Goal: Task Accomplishment & Management: Manage account settings

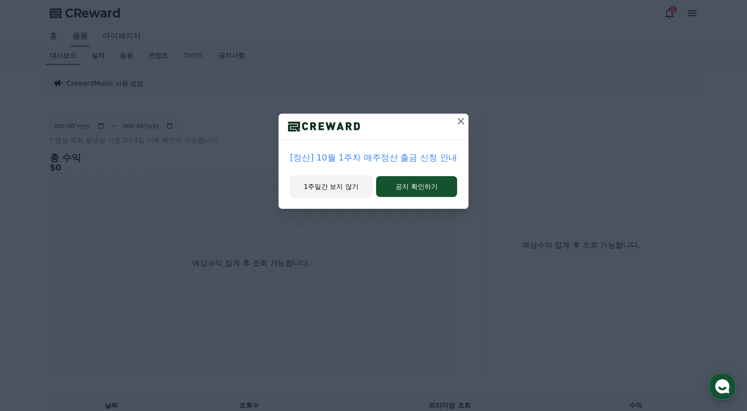
click at [343, 187] on button "1주일간 보지 않기" at bounding box center [331, 187] width 82 height 22
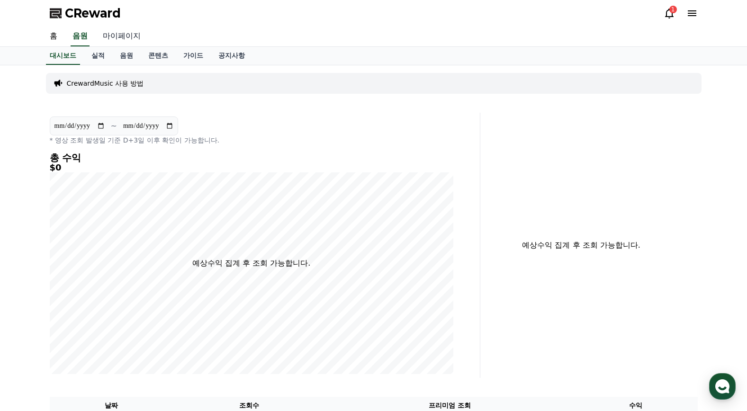
click at [112, 39] on link "마이페이지" at bounding box center [121, 37] width 53 height 20
select select "**********"
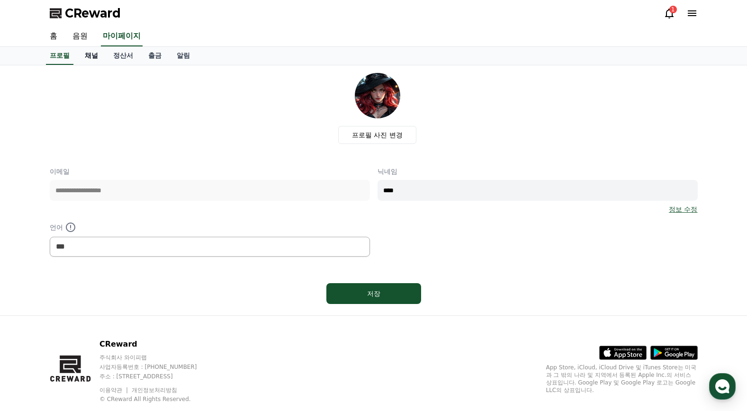
click at [96, 55] on link "채널" at bounding box center [91, 56] width 28 height 18
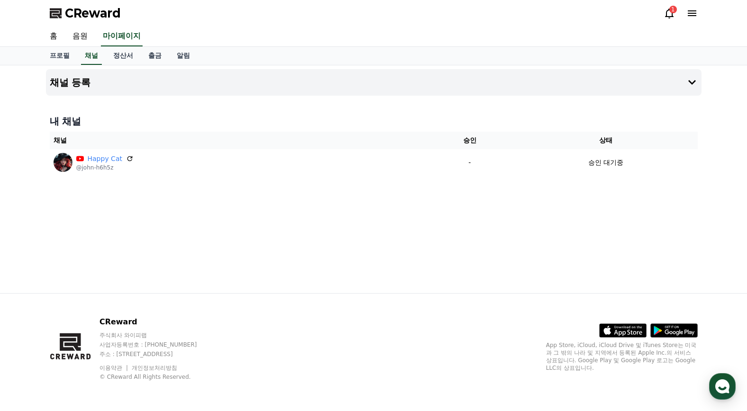
click at [97, 198] on div "채널 등록 내 채널 채널 승인 상태 Happy Cat @john-h6h5z - 승인 대기중" at bounding box center [374, 179] width 664 height 228
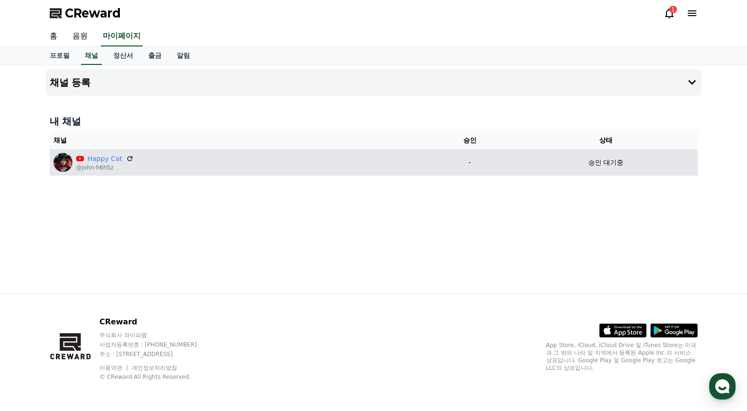
click at [65, 163] on img at bounding box center [63, 162] width 19 height 19
click at [108, 160] on link "Happy Cat" at bounding box center [105, 159] width 35 height 10
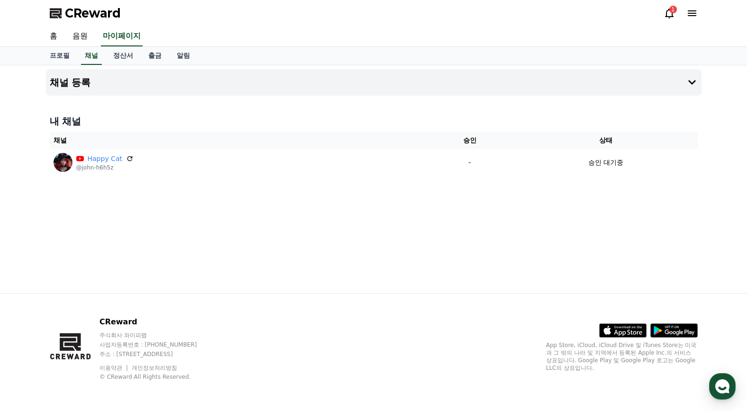
click at [255, 228] on div "채널 등록 내 채널 채널 승인 상태 Happy Cat @john-h6h5z - 승인 대기중" at bounding box center [374, 179] width 664 height 228
